Goal: Task Accomplishment & Management: Complete application form

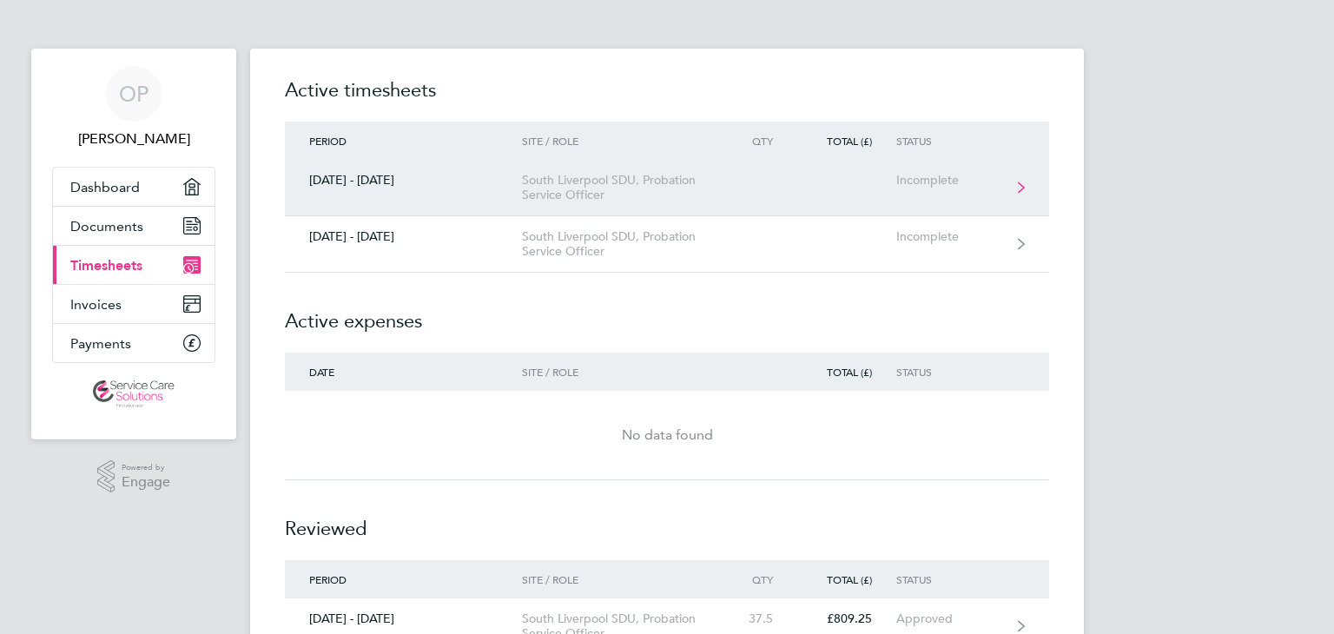
click at [726, 201] on link "[DATE] - [DATE] [GEOGRAPHIC_DATA], Probation Service Officer Incomplete" at bounding box center [667, 188] width 765 height 56
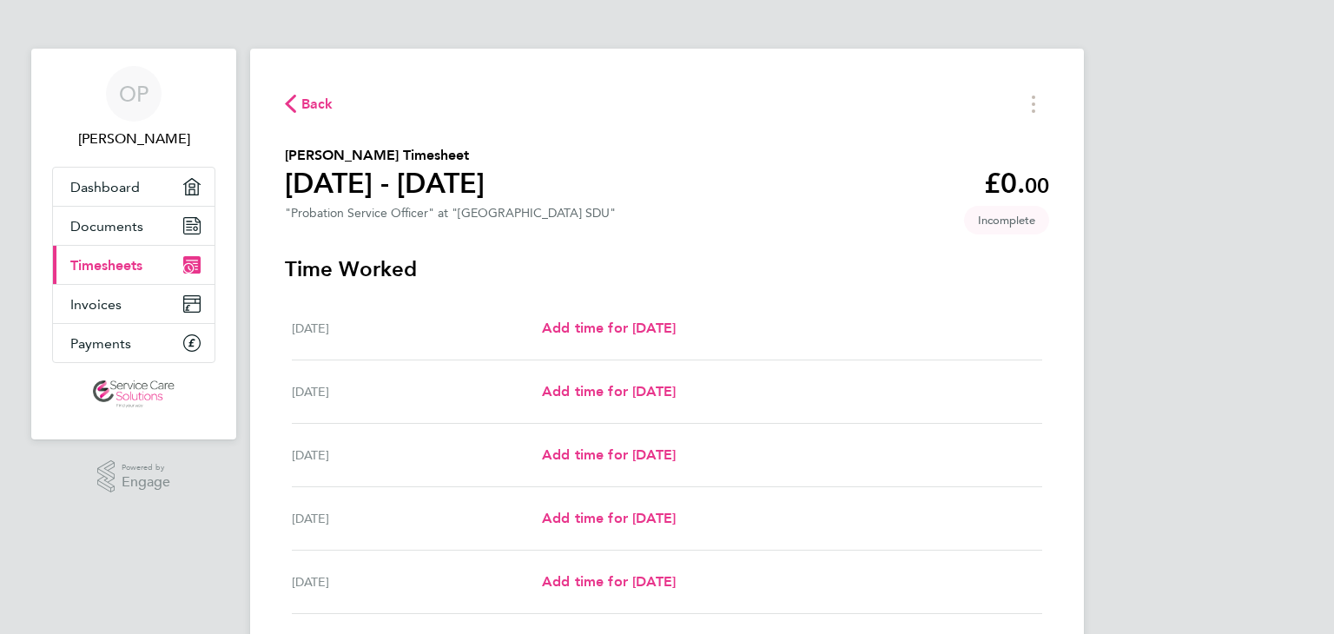
click at [735, 336] on div "Add time for [DATE] Add time for [DATE]" at bounding box center [792, 328] width 500 height 21
click at [622, 329] on span "Add time for [DATE]" at bounding box center [609, 328] width 134 height 17
select select "30"
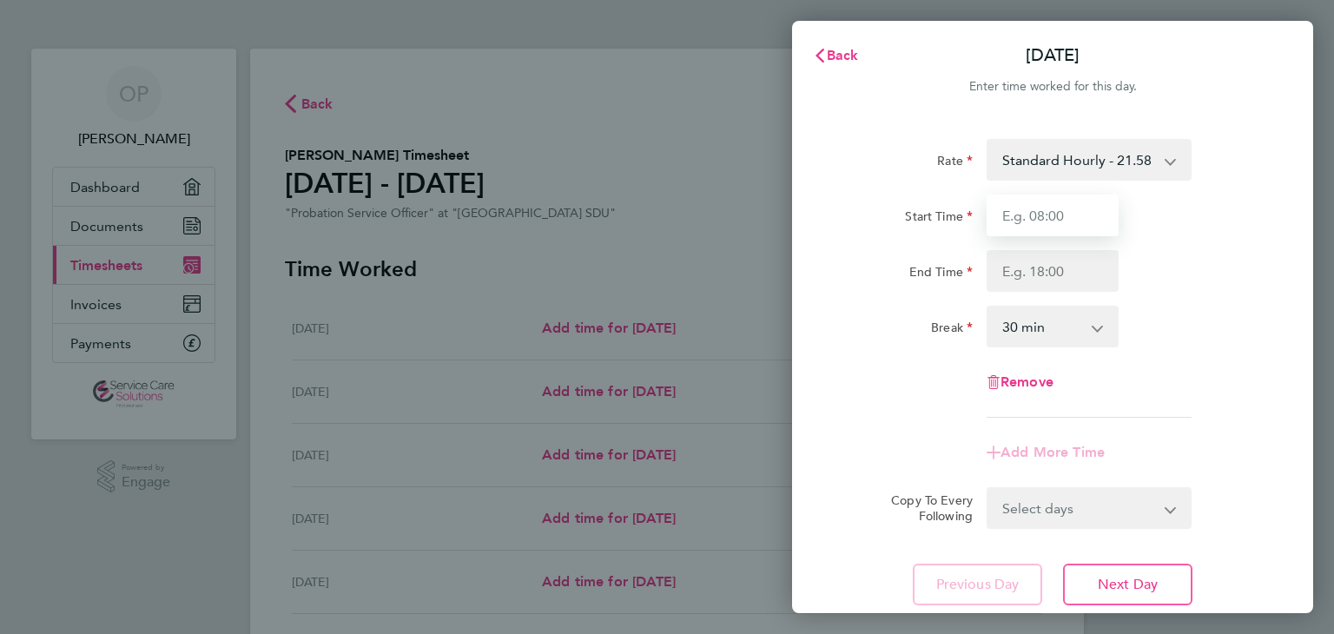
click at [1029, 221] on input "Start Time" at bounding box center [1053, 216] width 132 height 42
type input "09:00"
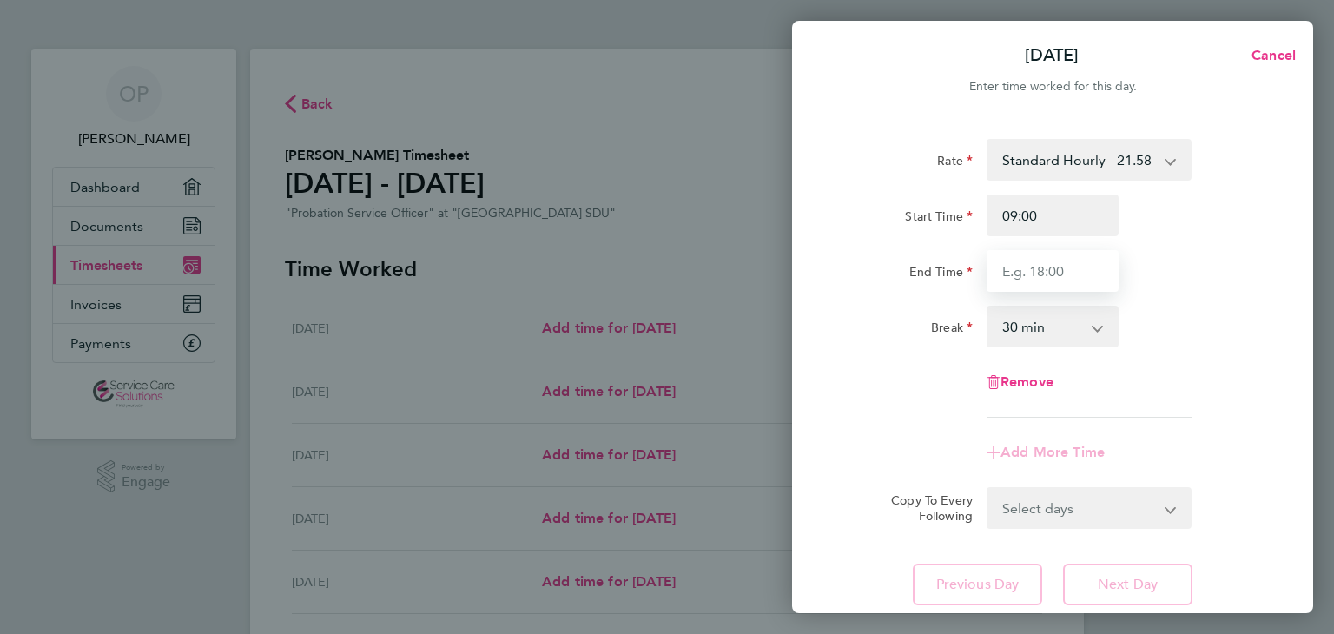
click at [1049, 271] on input "End Time" at bounding box center [1053, 271] width 132 height 42
type input "17:00"
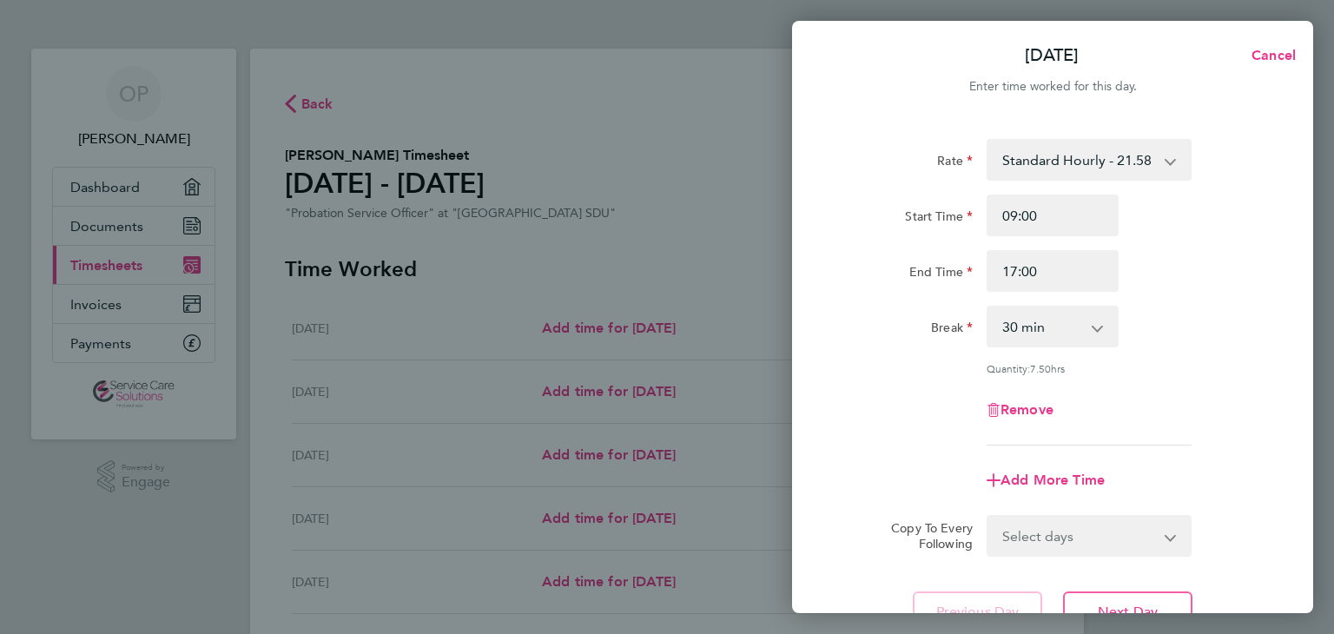
click at [1095, 447] on app-timesheet-line-form-group "Rate Standard Hourly - 21.58 Start Time 09:00 End Time 17:00 Break 0 min 15 min…" at bounding box center [1053, 320] width 424 height 362
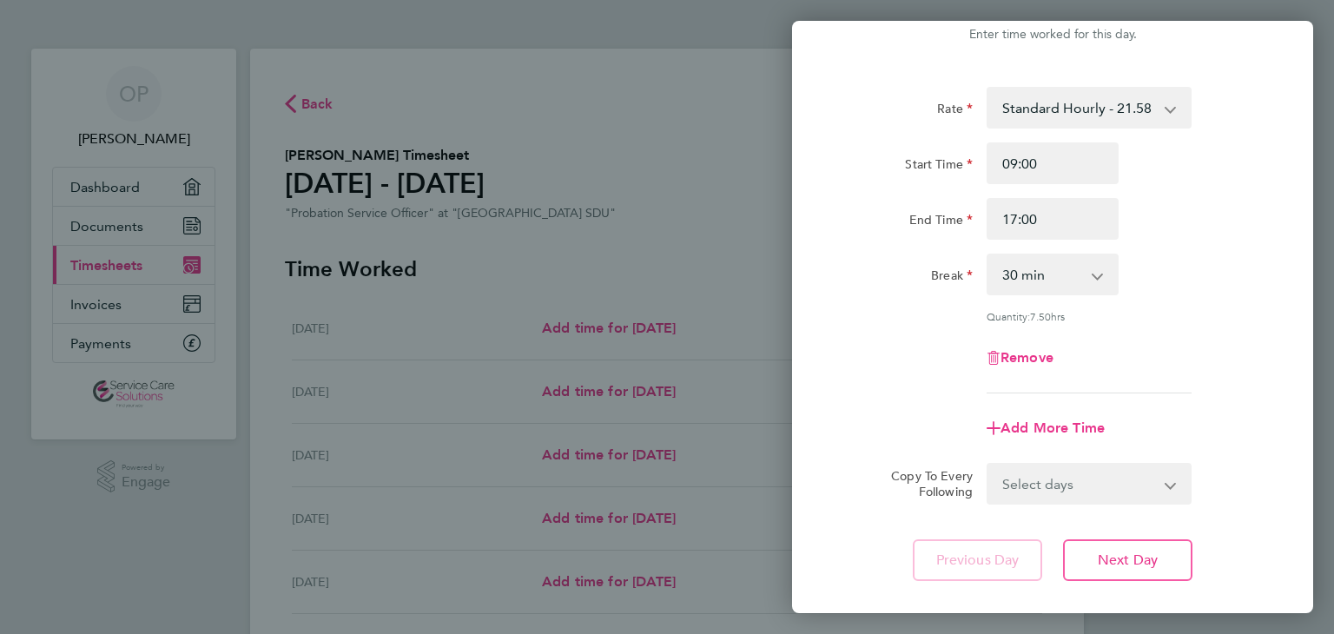
scroll to position [149, 0]
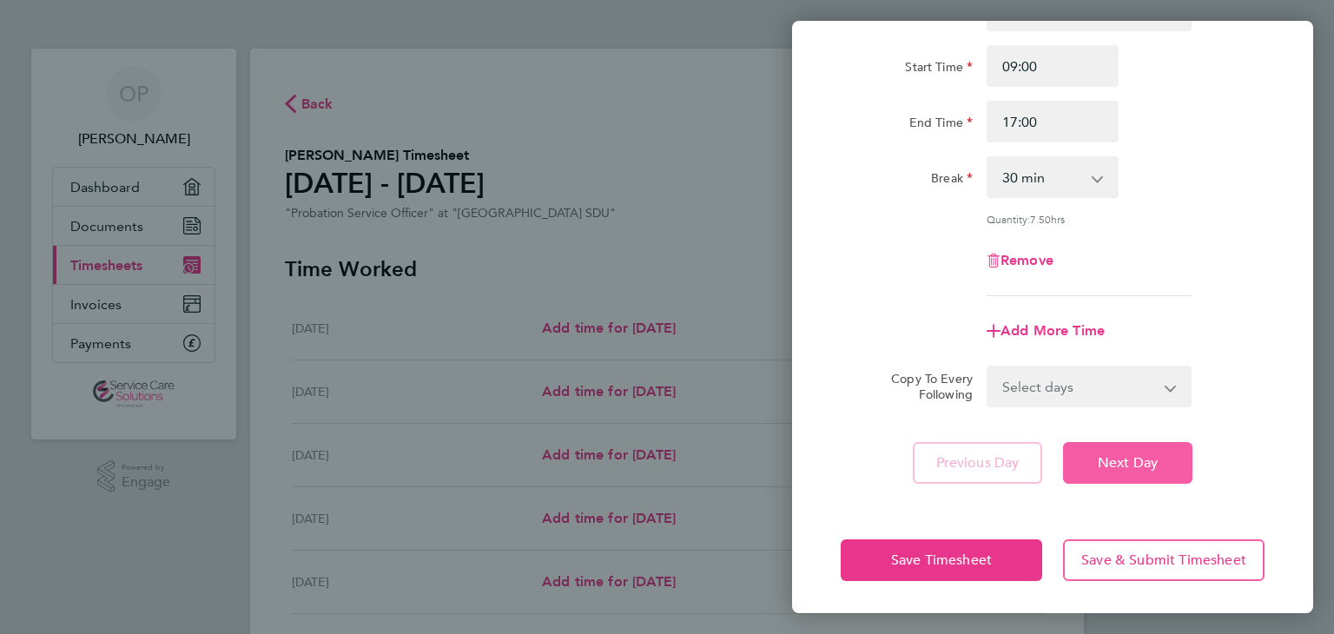
click at [1140, 466] on span "Next Day" at bounding box center [1128, 462] width 60 height 17
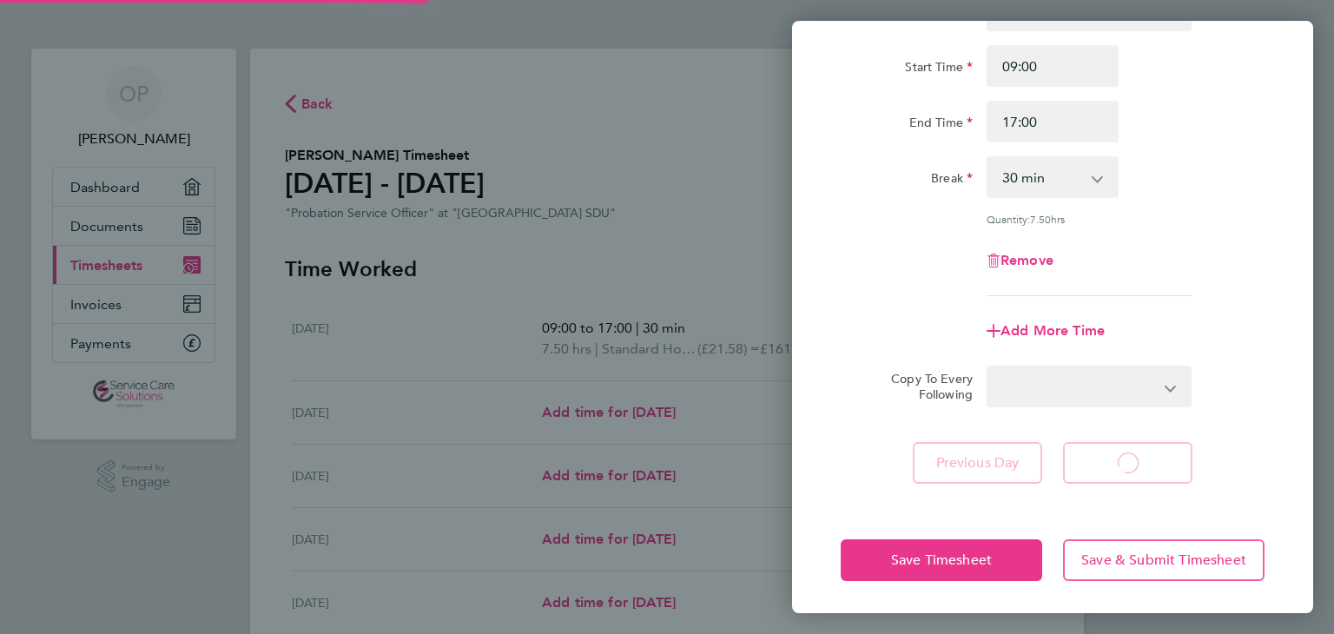
select select "30"
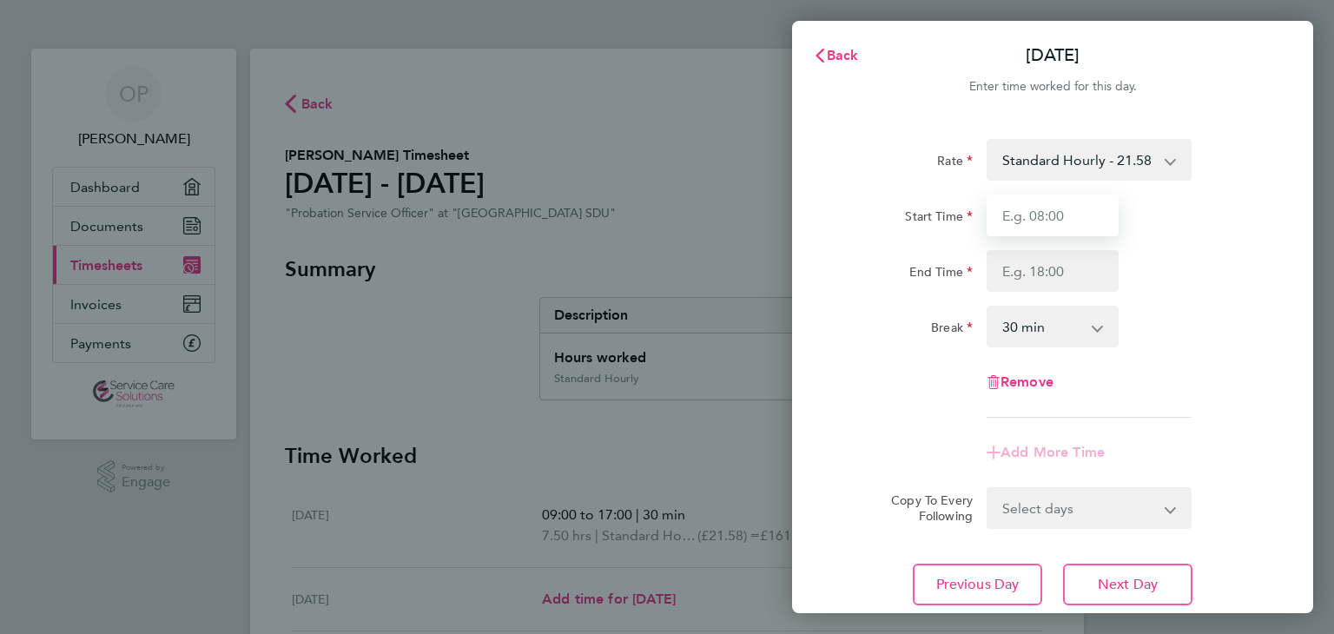
click at [1061, 224] on input "Start Time" at bounding box center [1053, 216] width 132 height 42
type input "09:00"
click at [1059, 277] on input "End Time" at bounding box center [1053, 271] width 132 height 42
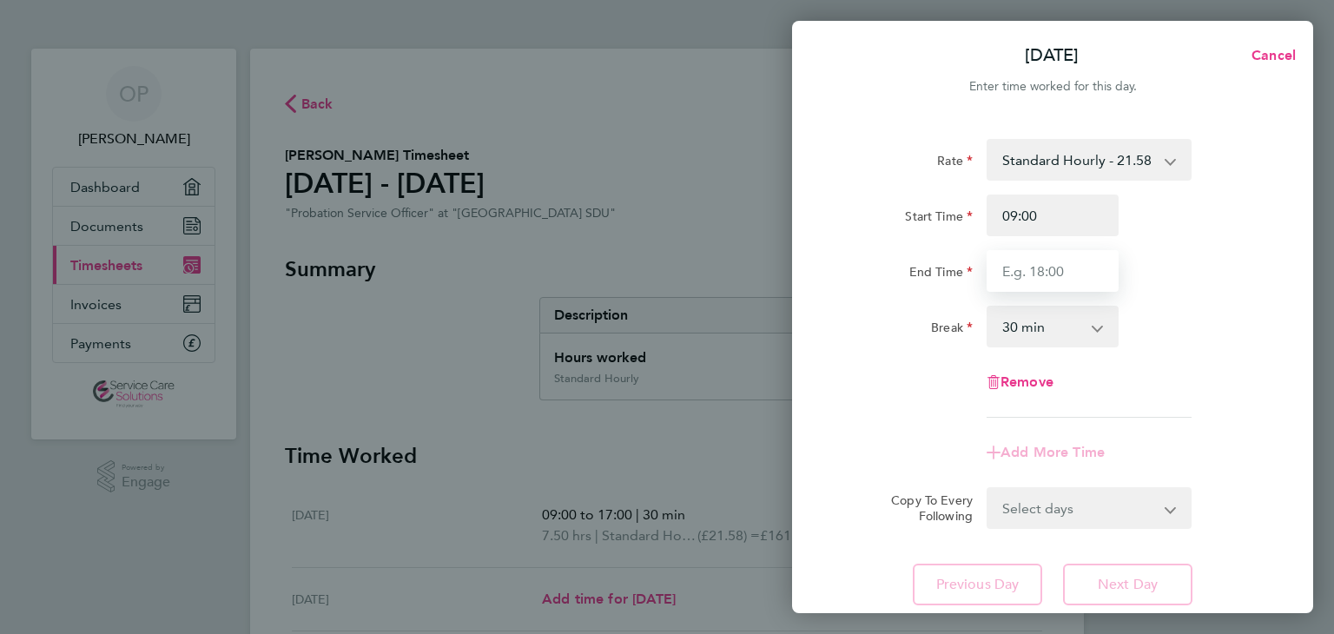
type input "17:00"
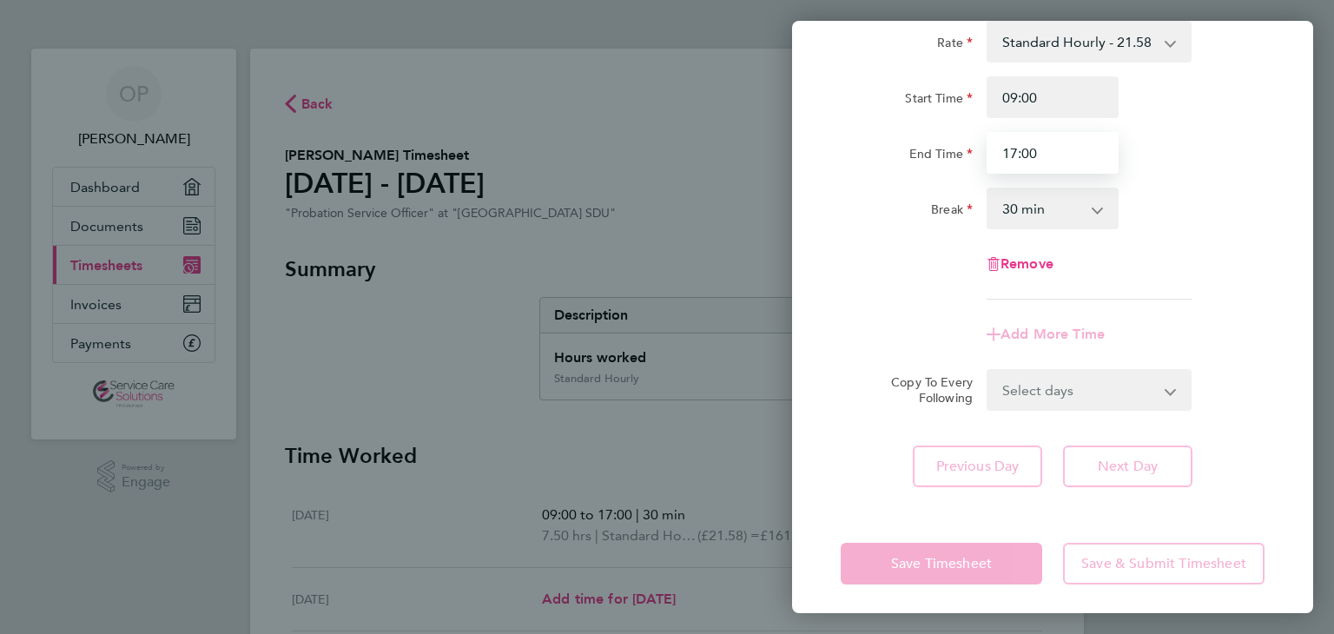
scroll to position [123, 0]
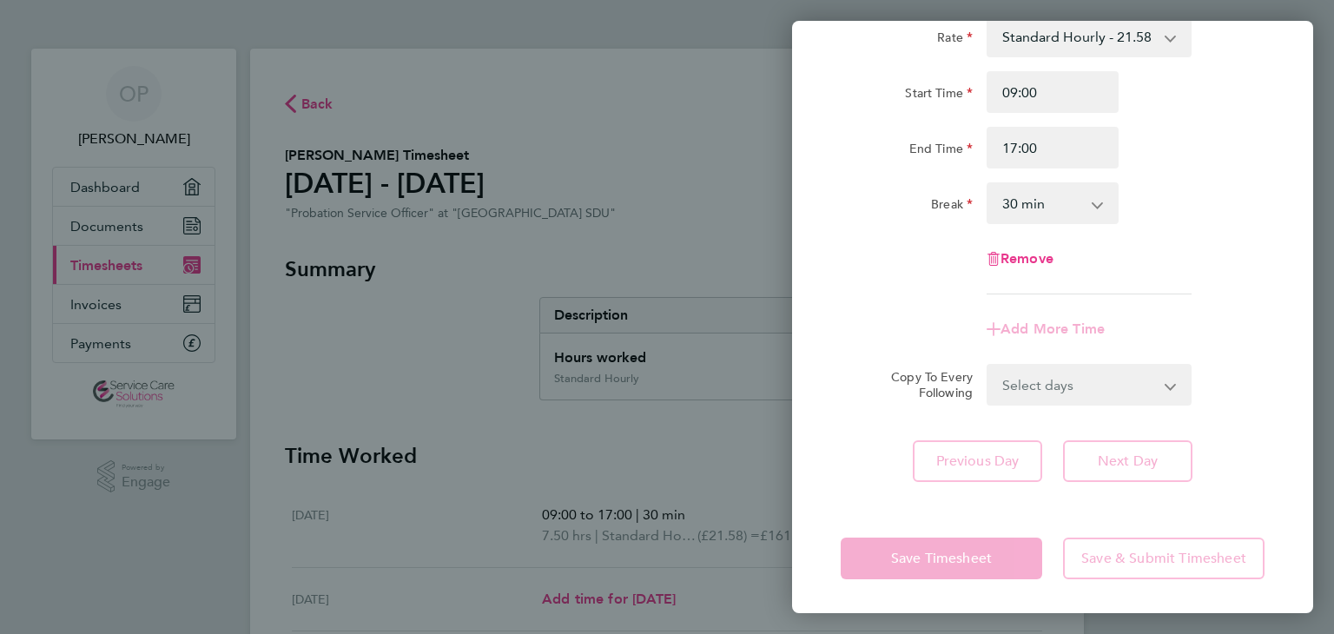
click at [1074, 341] on div "Add More Time" at bounding box center [1053, 329] width 146 height 42
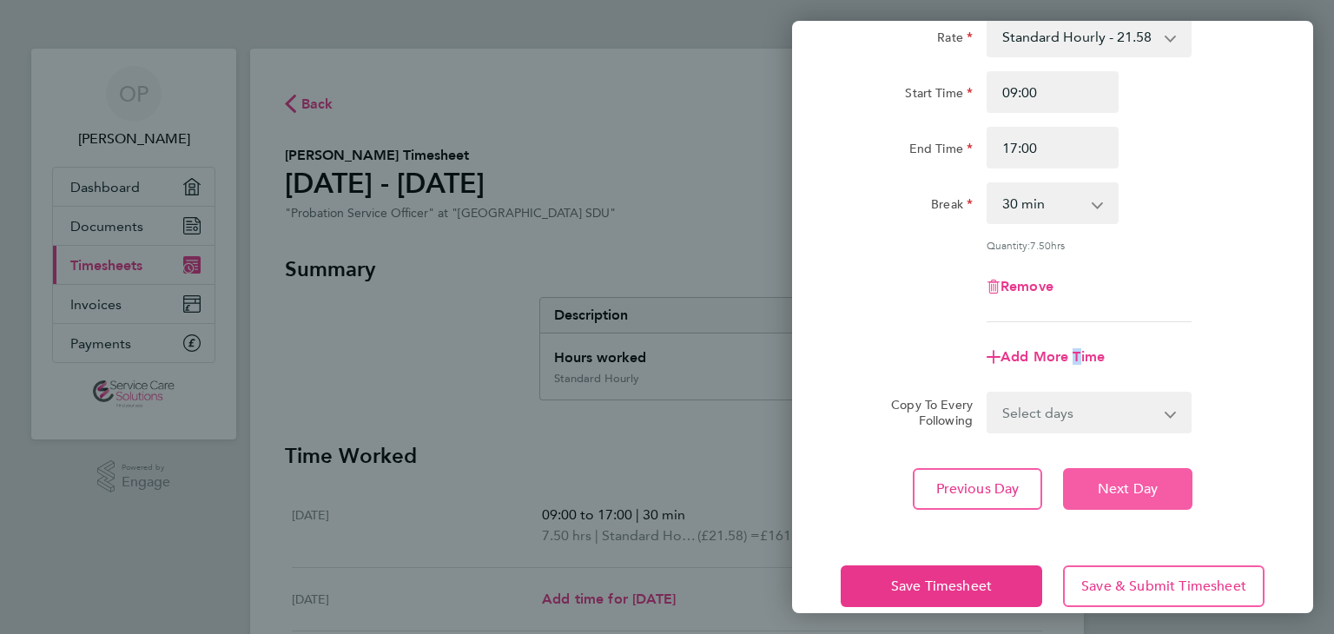
click at [1138, 485] on span "Next Day" at bounding box center [1128, 488] width 60 height 17
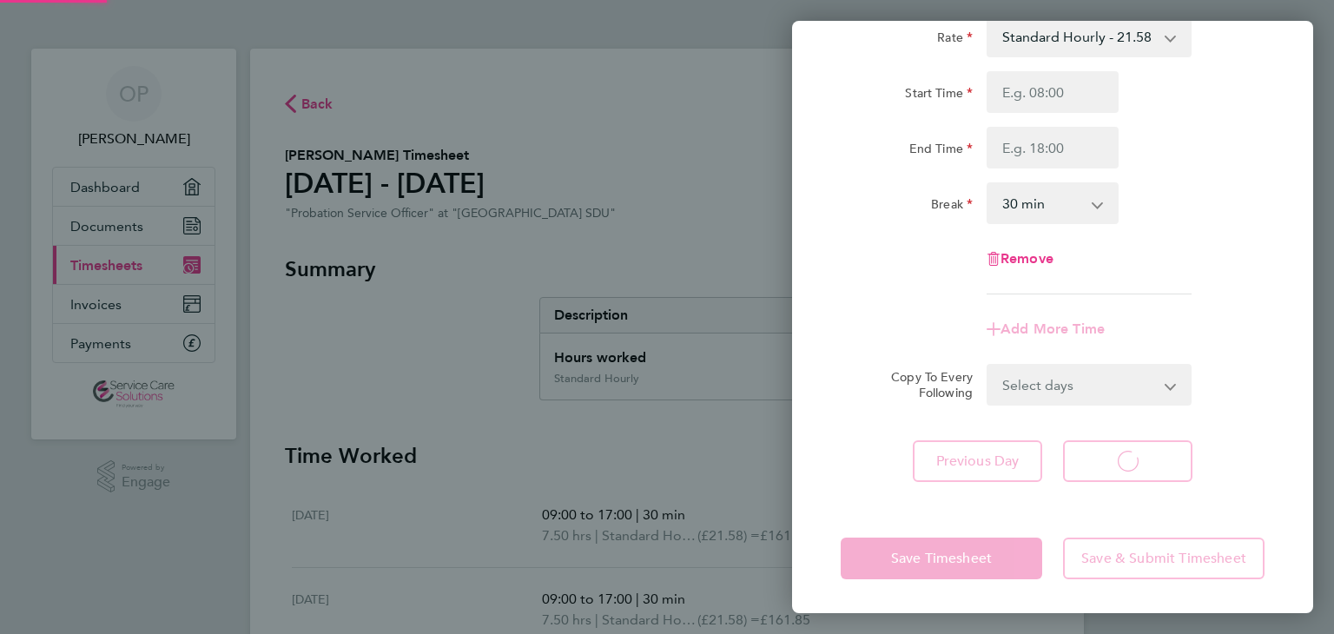
select select "30"
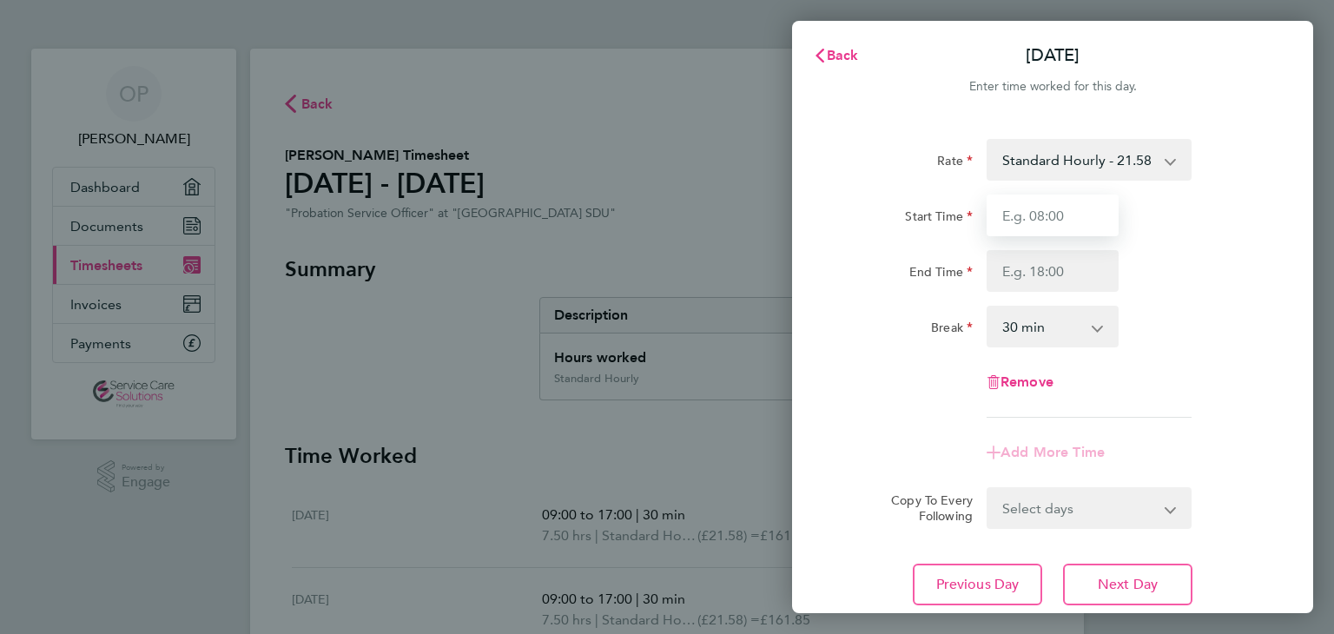
click at [1073, 220] on input "Start Time" at bounding box center [1053, 216] width 132 height 42
type input "09:00"
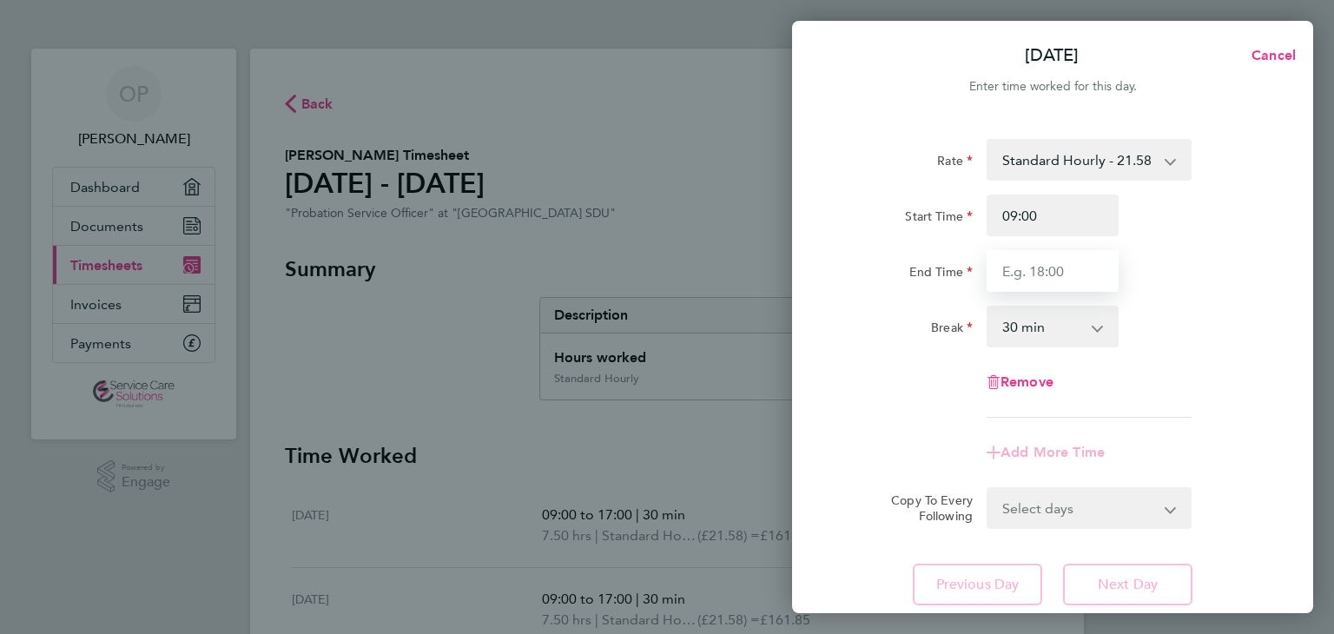
click at [1066, 278] on input "End Time" at bounding box center [1053, 271] width 132 height 42
type input "17:00"
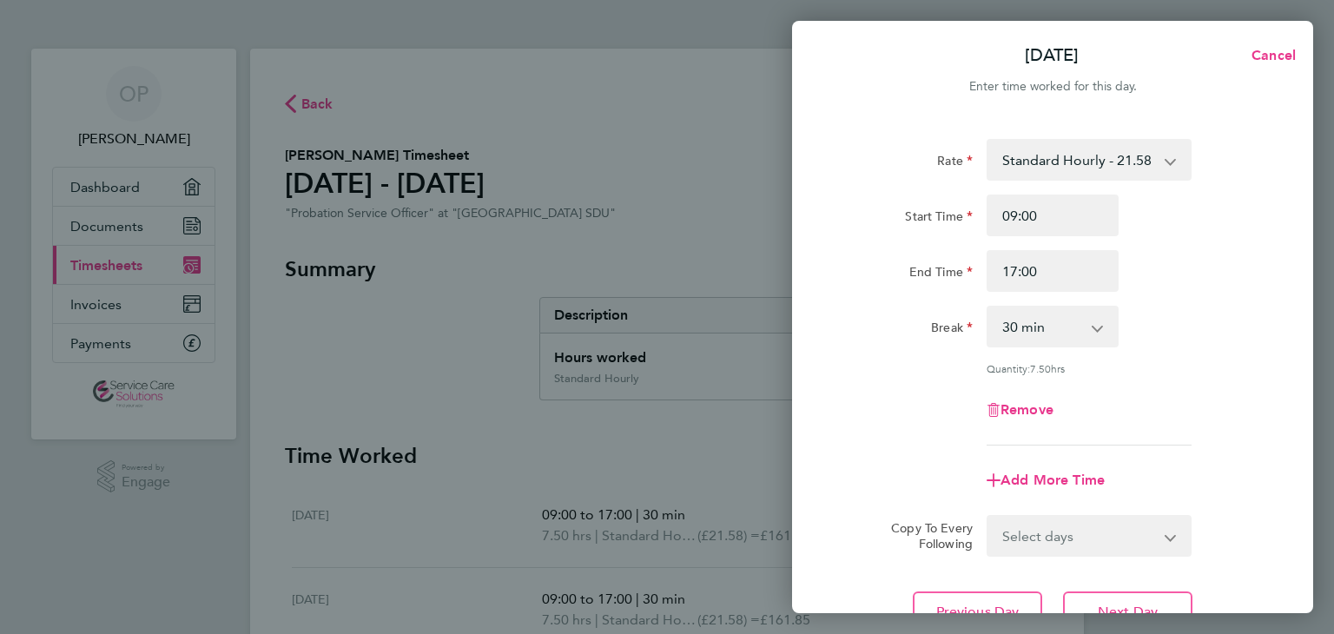
click at [1069, 450] on app-timesheet-line-form-group "Rate Standard Hourly - 21.58 Start Time 09:00 End Time 17:00 Break 0 min 15 min…" at bounding box center [1053, 320] width 424 height 362
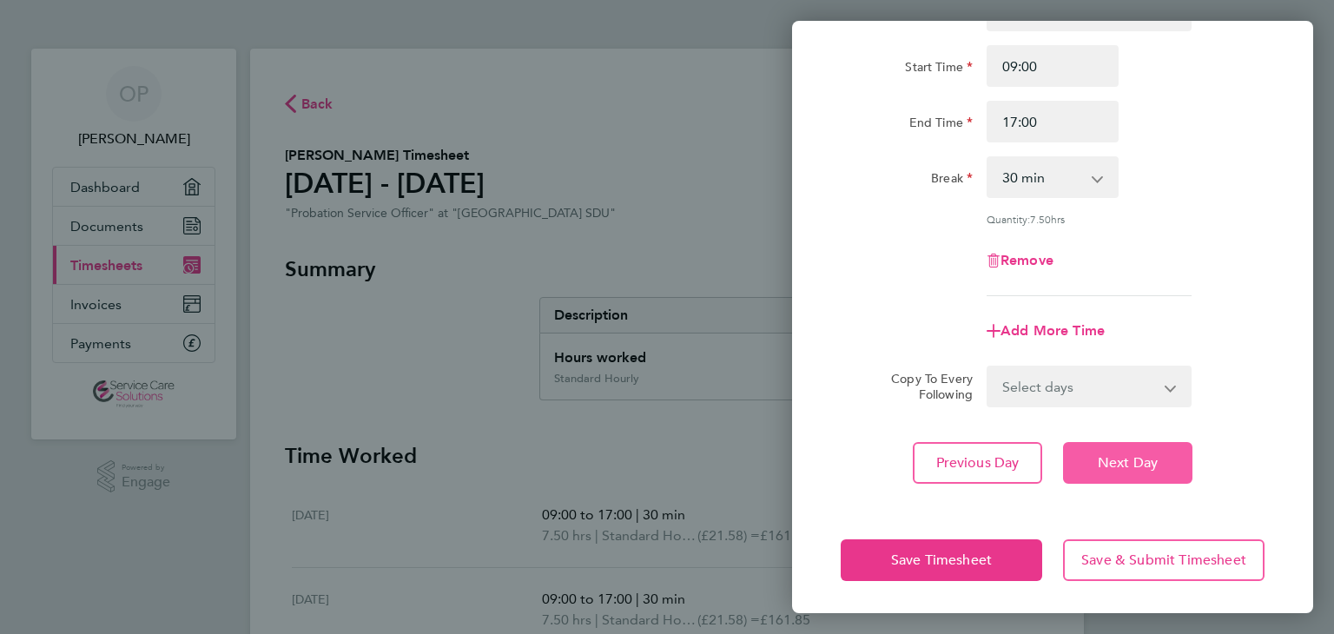
scroll to position [149, 0]
click at [1089, 456] on button "Next Day" at bounding box center [1127, 463] width 129 height 42
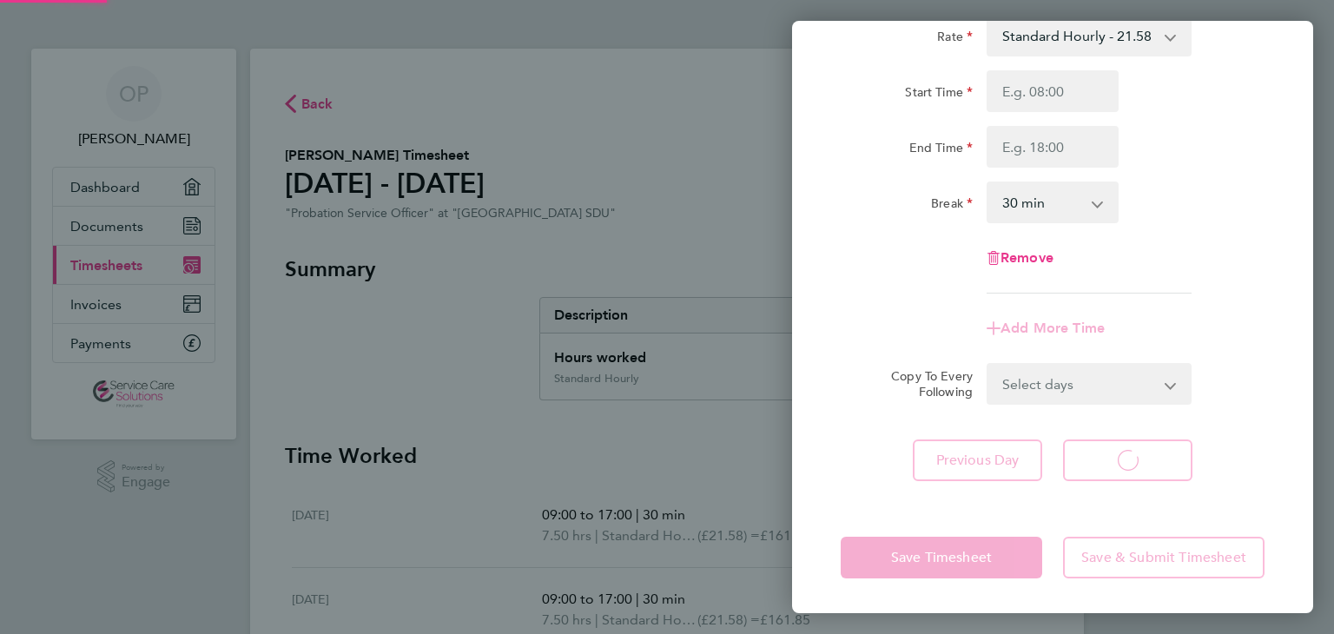
scroll to position [123, 0]
select select "30"
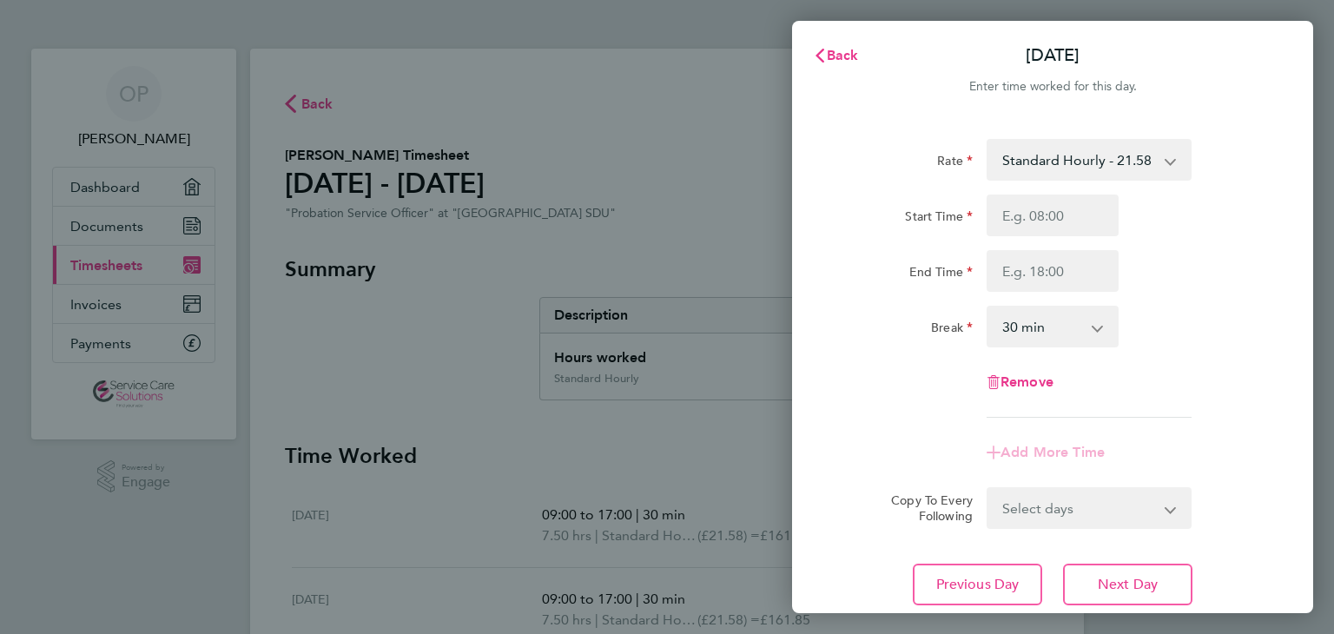
scroll to position [0, 0]
click at [1031, 223] on input "Start Time" at bounding box center [1053, 216] width 132 height 42
type input "09:00"
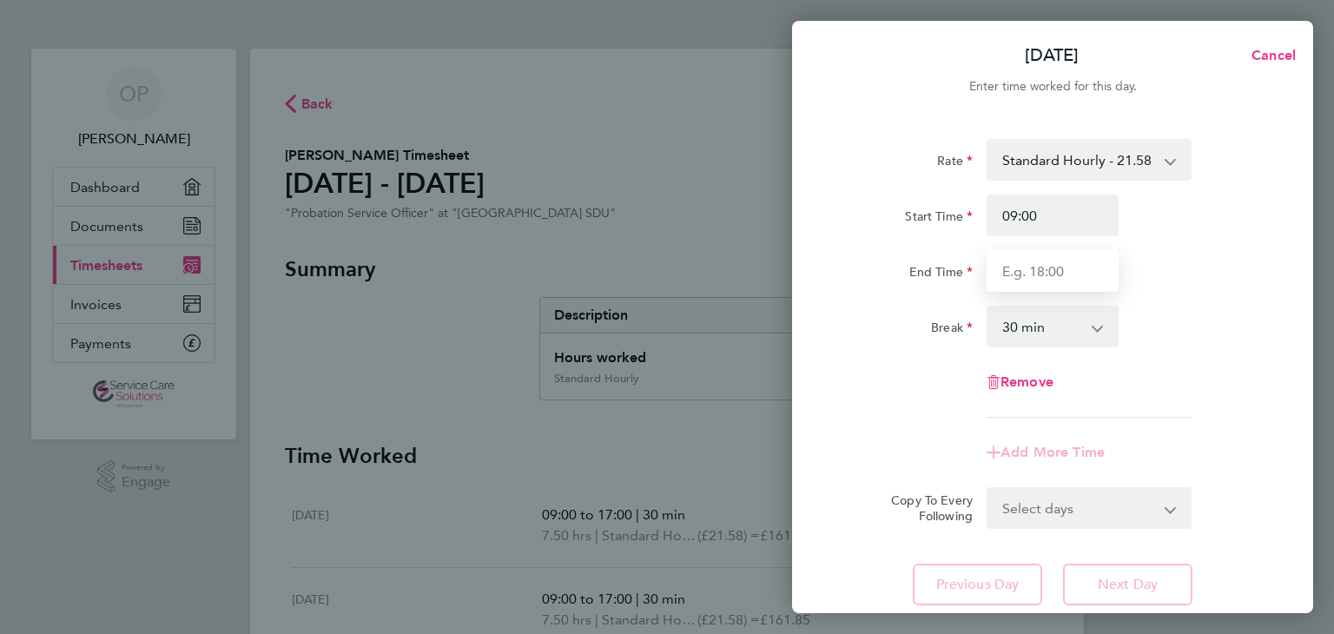
click at [1056, 272] on input "End Time" at bounding box center [1053, 271] width 132 height 42
type input "17:00"
click at [1095, 441] on app-timesheet-line-form-group "Rate Standard Hourly - 21.58 Start Time 09:00 End Time 17:00 Break 0 min 15 min…" at bounding box center [1053, 306] width 424 height 334
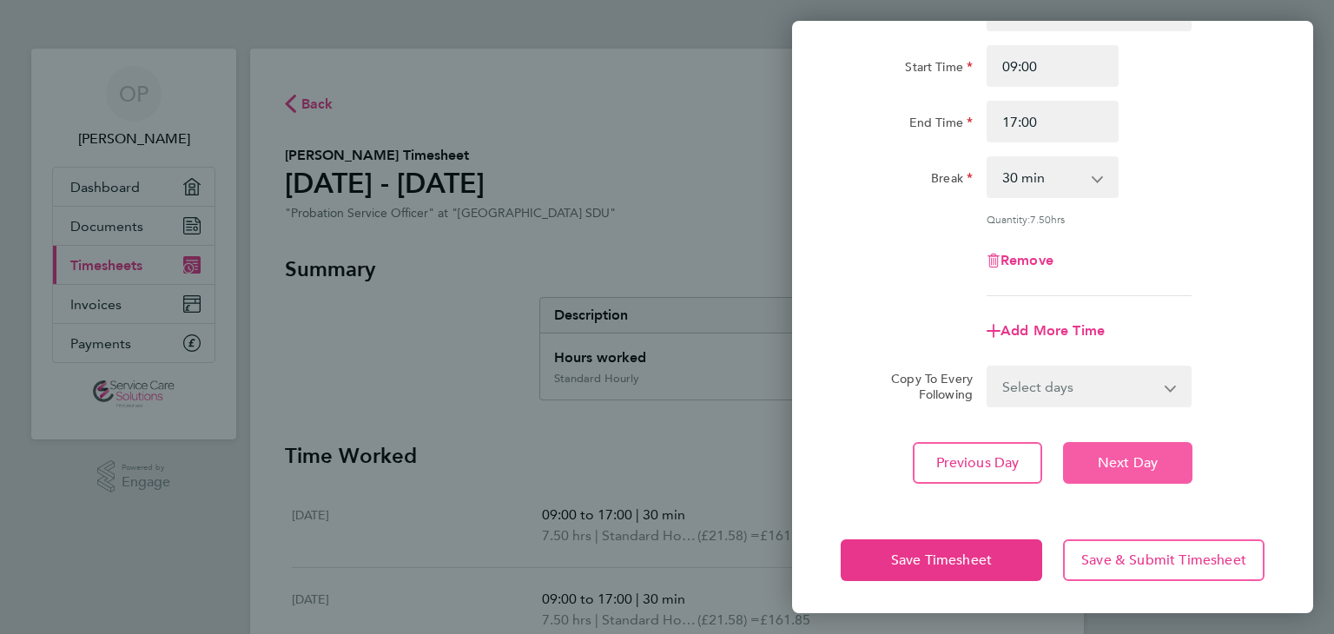
scroll to position [149, 0]
click at [1142, 456] on span "Next Day" at bounding box center [1128, 462] width 60 height 17
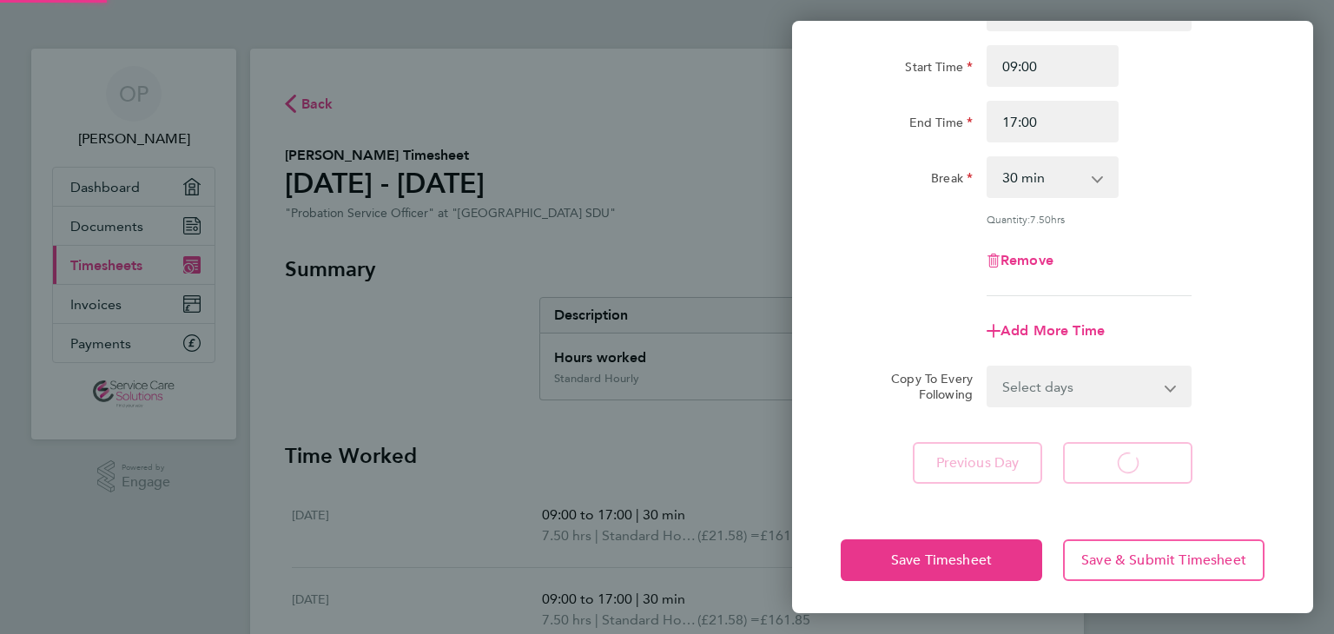
select select "30"
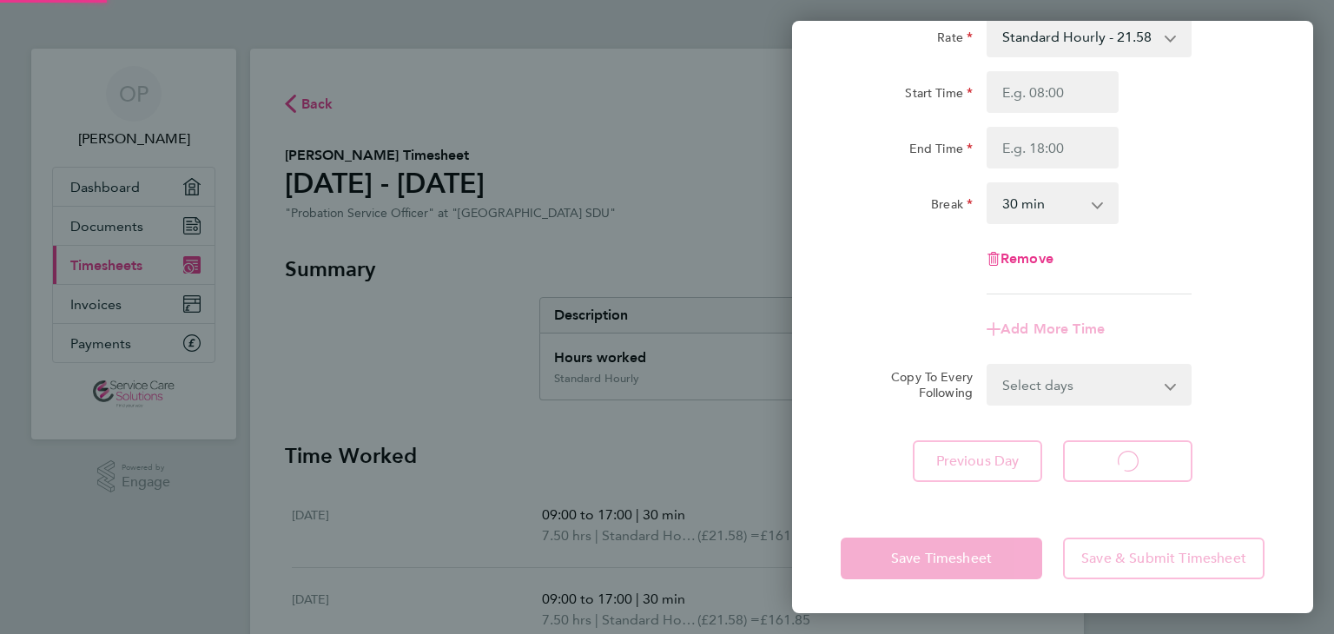
select select "30"
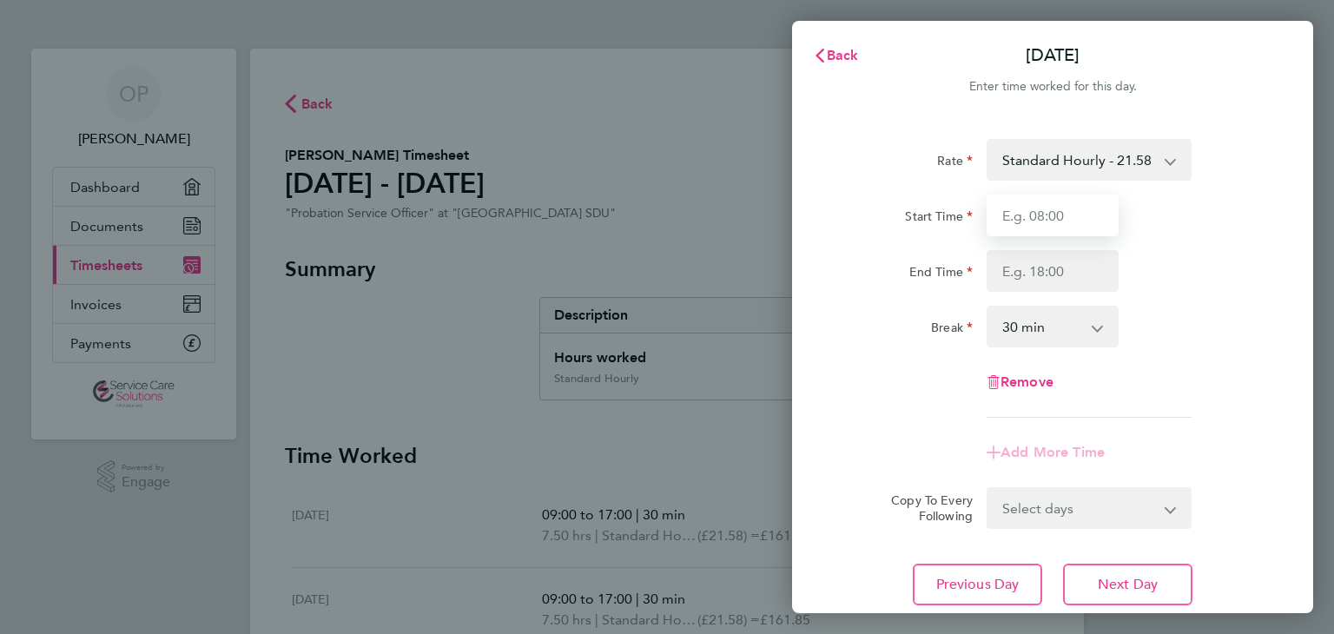
click at [1062, 224] on input "Start Time" at bounding box center [1053, 216] width 132 height 42
type input "09:00"
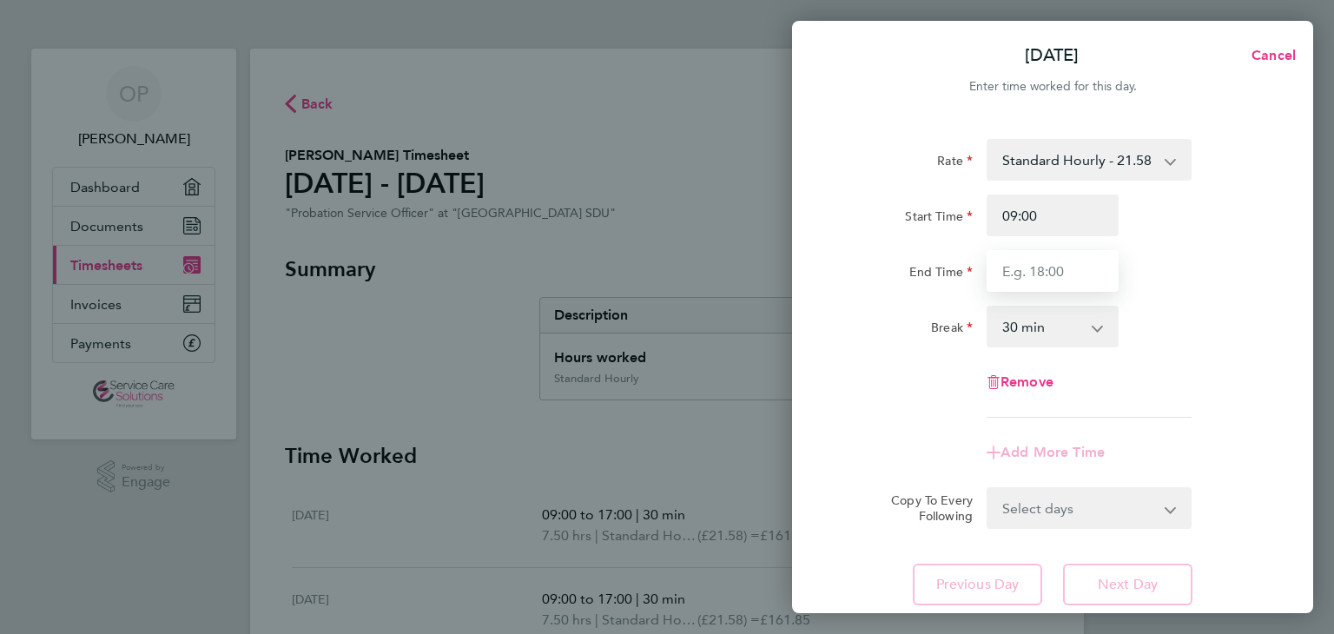
click at [1063, 276] on input "End Time" at bounding box center [1053, 271] width 132 height 42
type input "17:00"
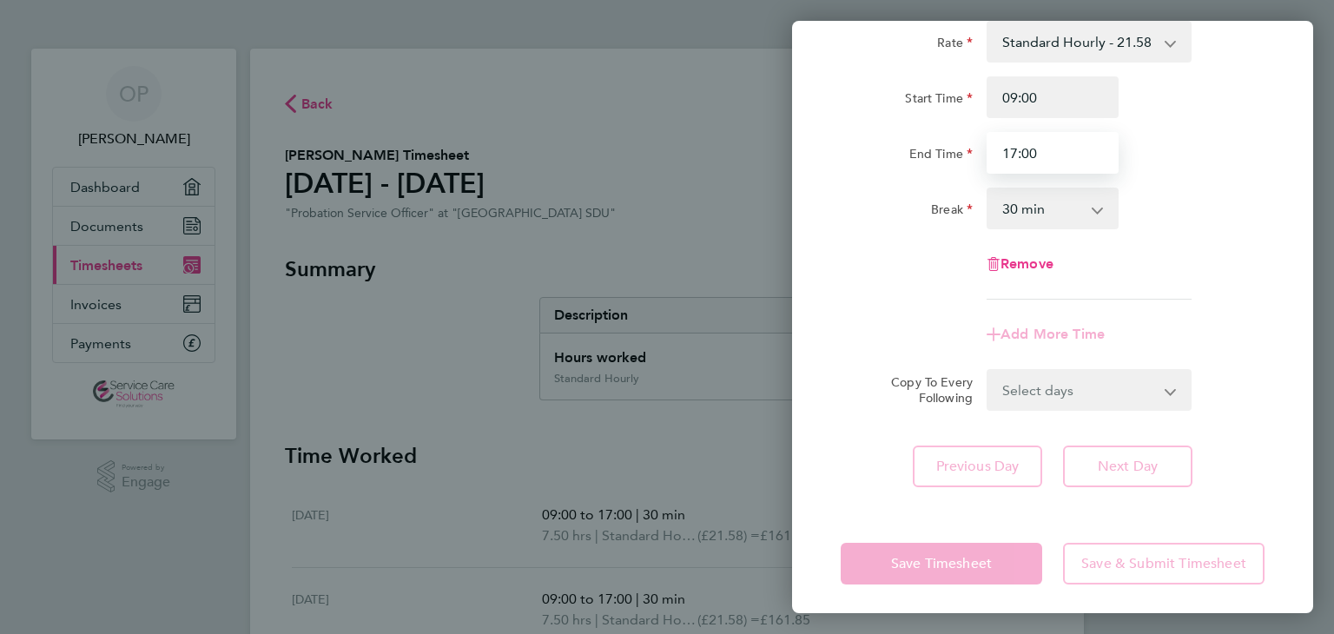
scroll to position [123, 0]
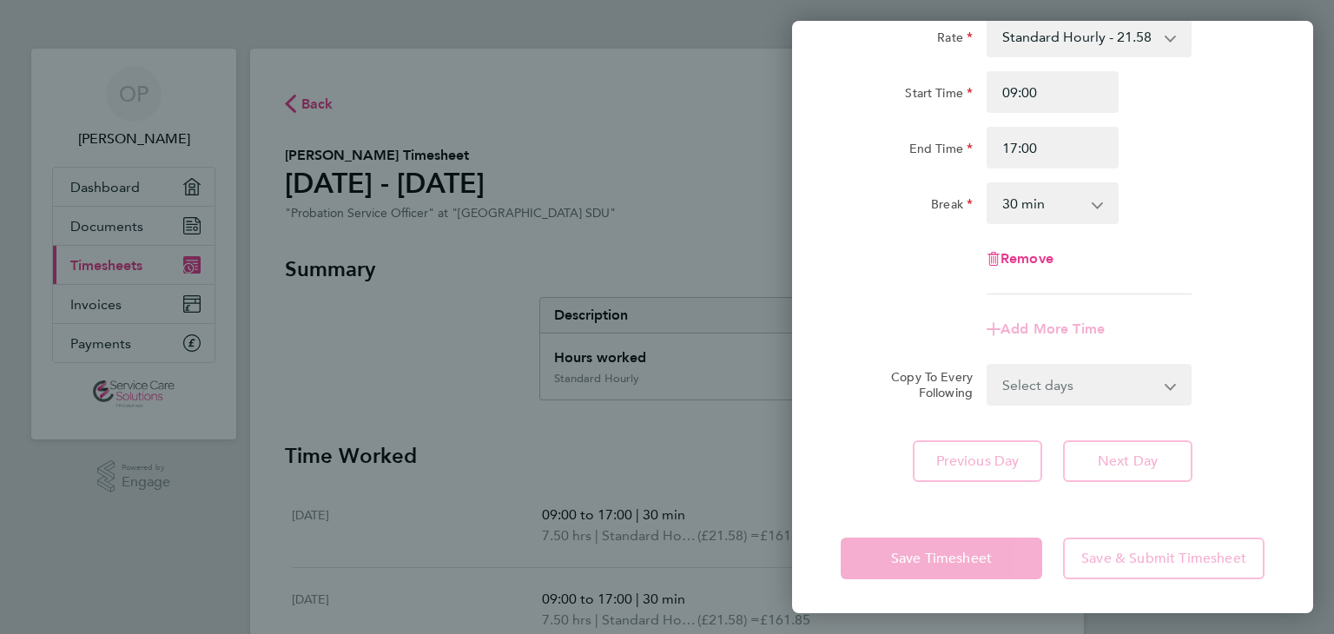
click at [1081, 340] on div "Add More Time" at bounding box center [1053, 329] width 146 height 42
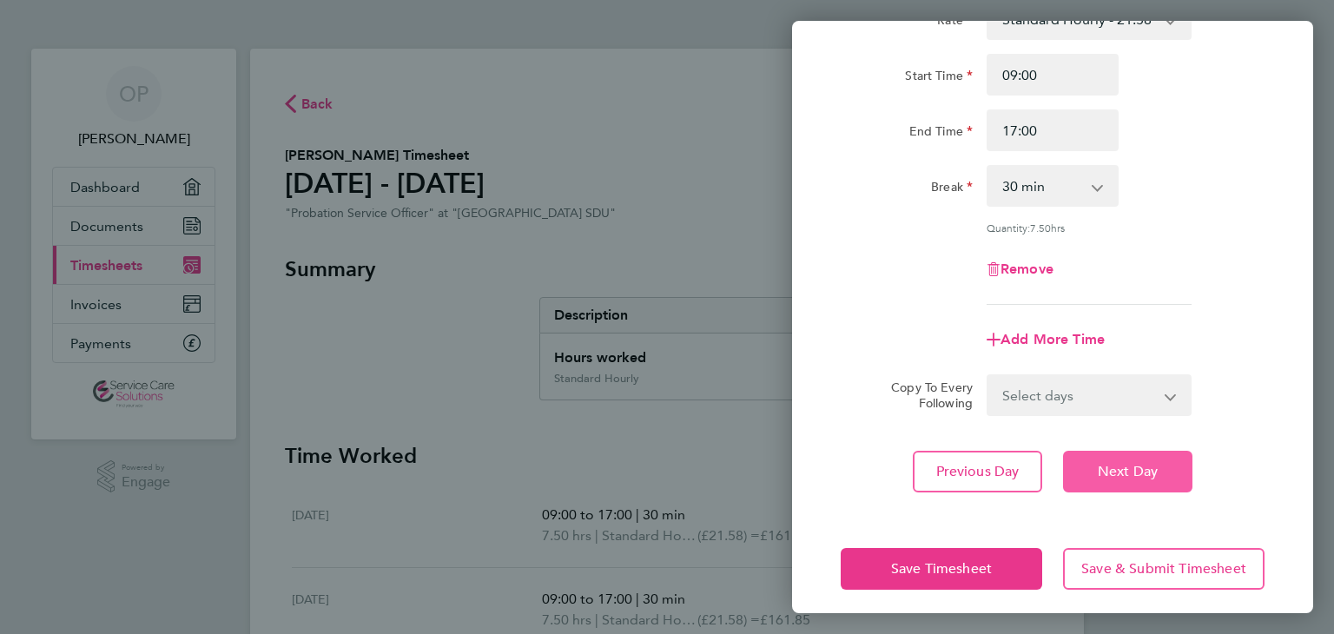
scroll to position [149, 0]
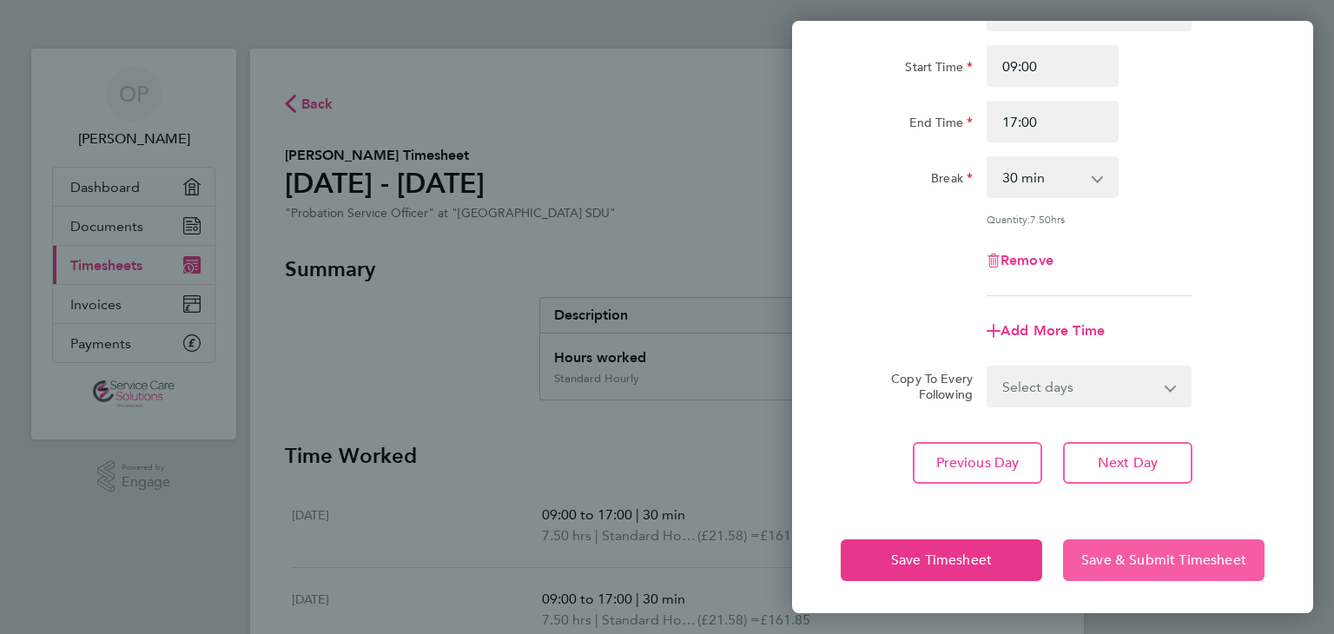
click at [1155, 552] on span "Save & Submit Timesheet" at bounding box center [1164, 560] width 165 height 17
